Goal: Task Accomplishment & Management: Manage account settings

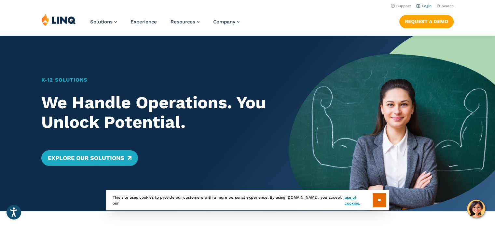
click at [424, 5] on link "Login" at bounding box center [423, 6] width 15 height 4
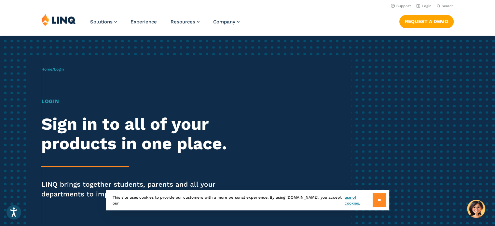
click at [377, 198] on input "**" at bounding box center [378, 200] width 13 height 14
